Goal: Information Seeking & Learning: Learn about a topic

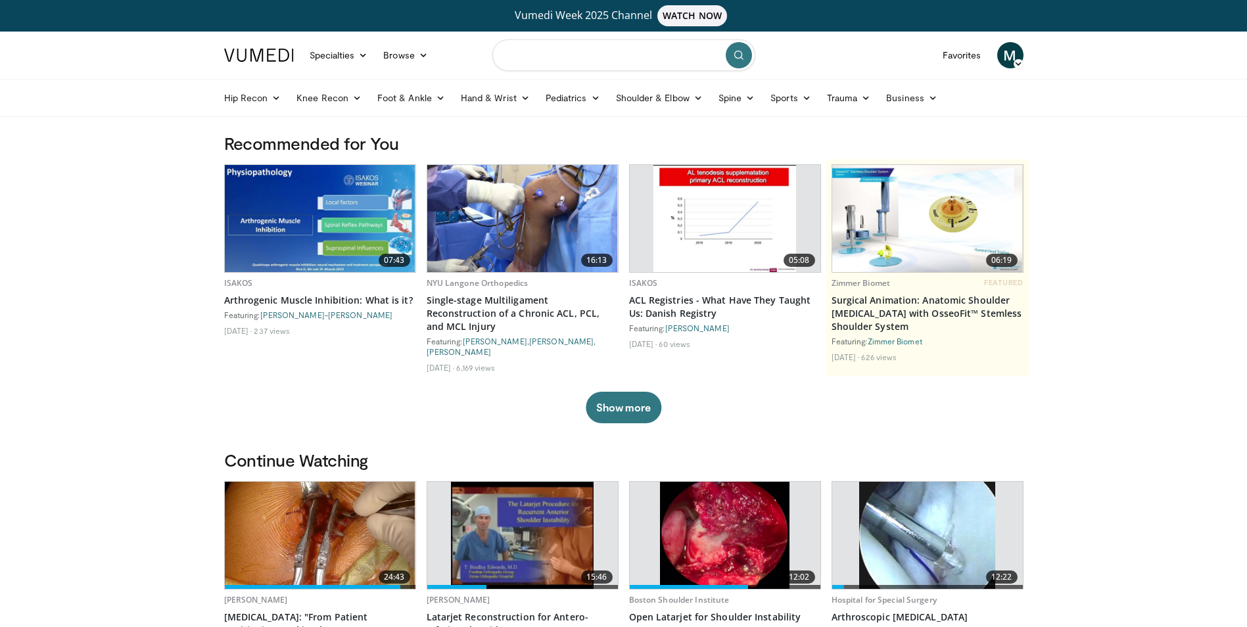
click at [574, 58] on input "Search topics, interventions" at bounding box center [623, 55] width 263 height 32
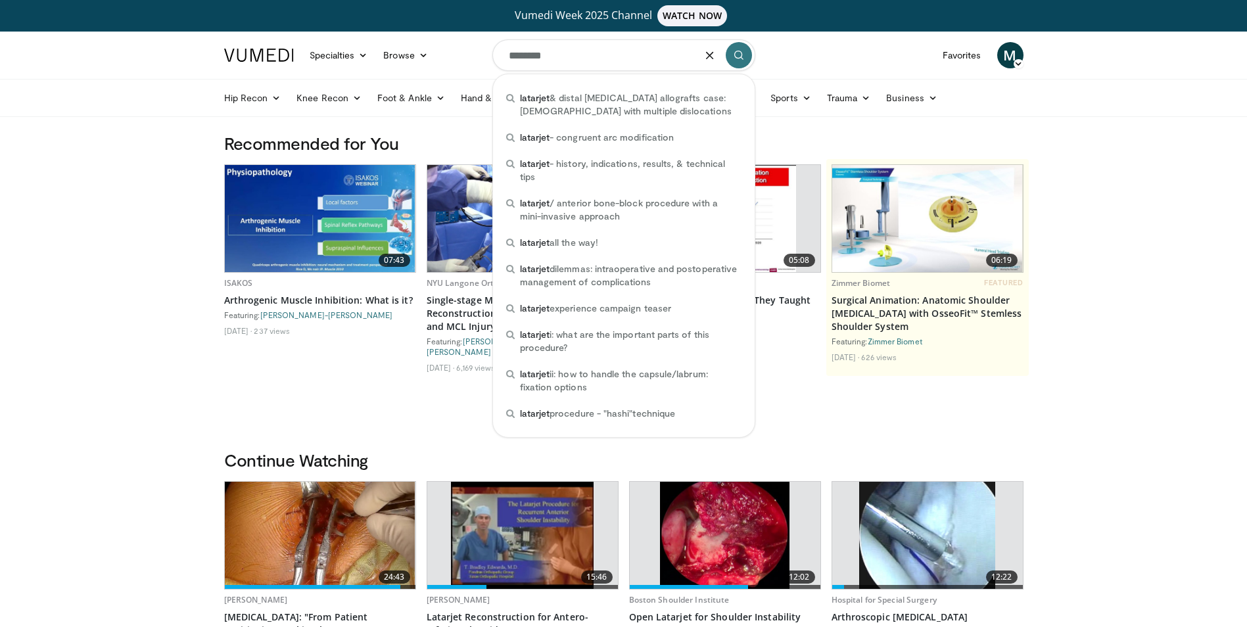
type input "********"
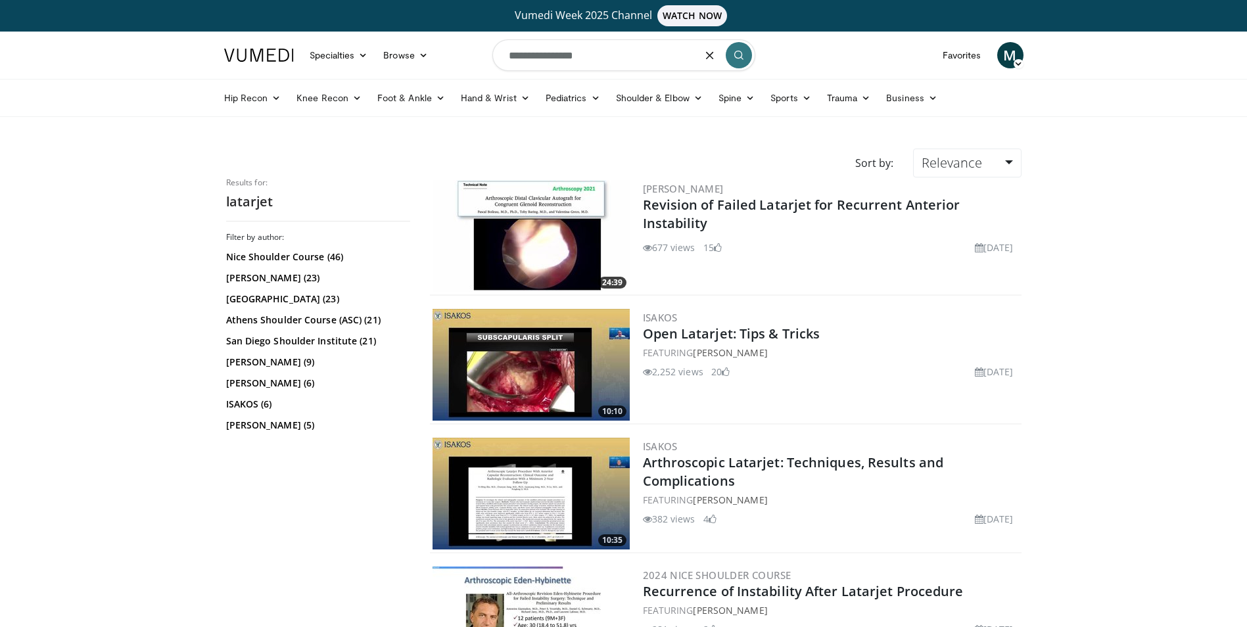
type input "**********"
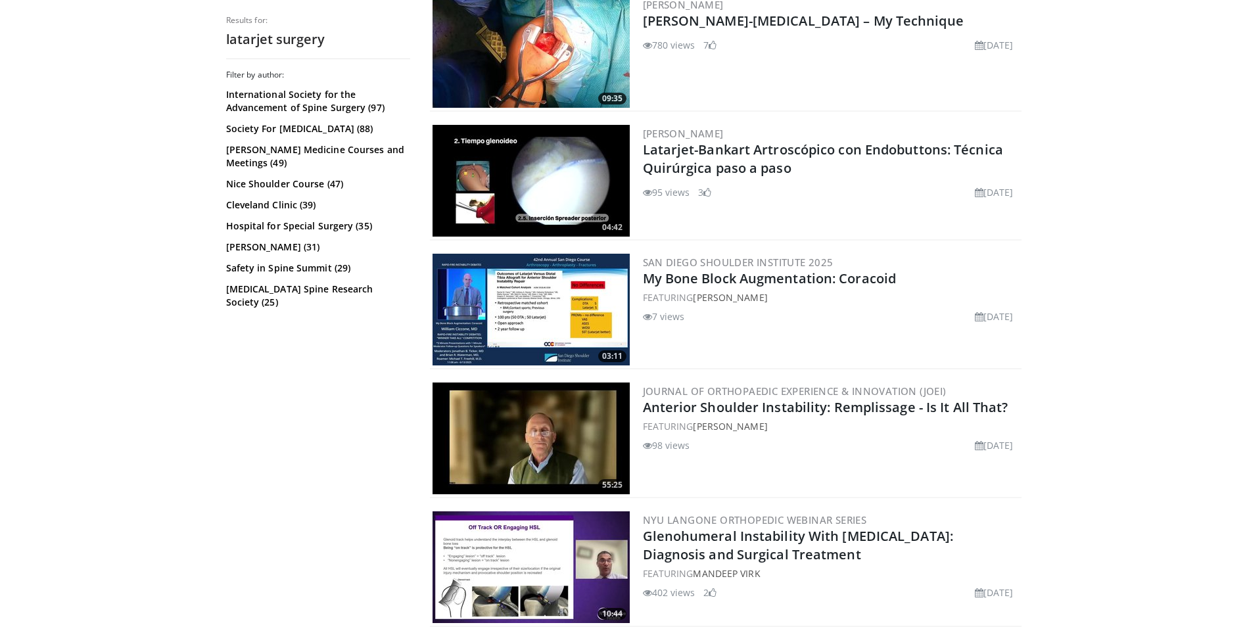
scroll to position [2938, 0]
